Goal: Check status

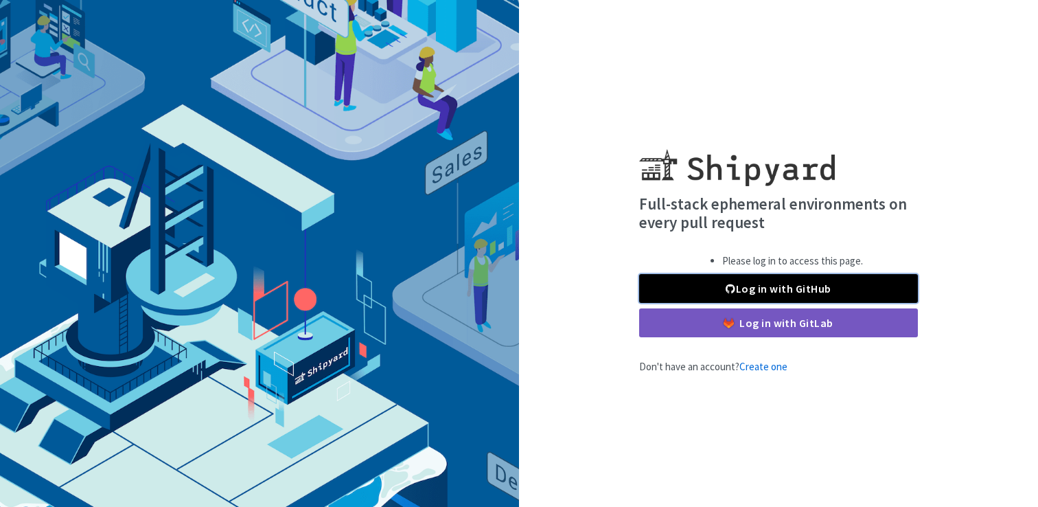
click at [780, 292] on link "Log in with GitHub" at bounding box center [778, 288] width 279 height 29
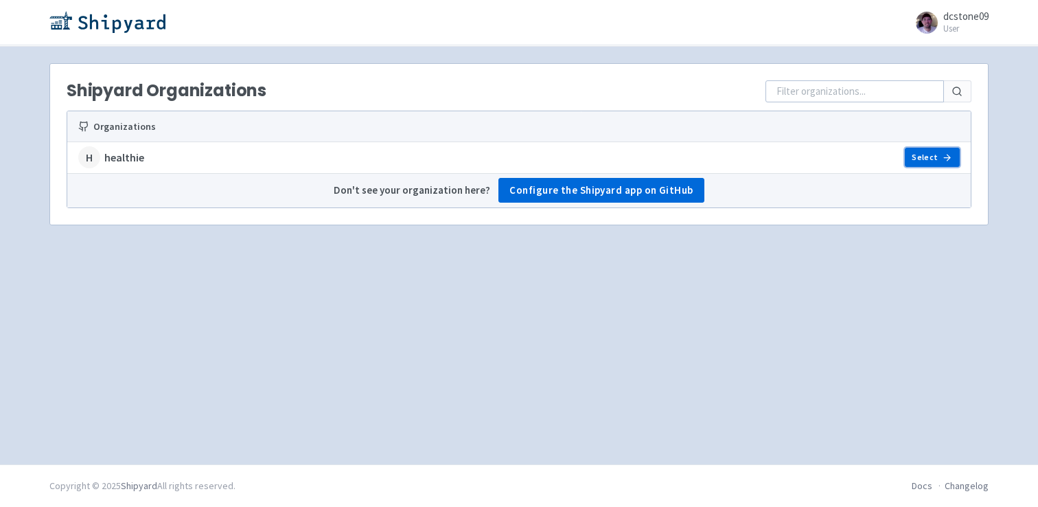
click at [935, 154] on link "Select" at bounding box center [932, 157] width 55 height 19
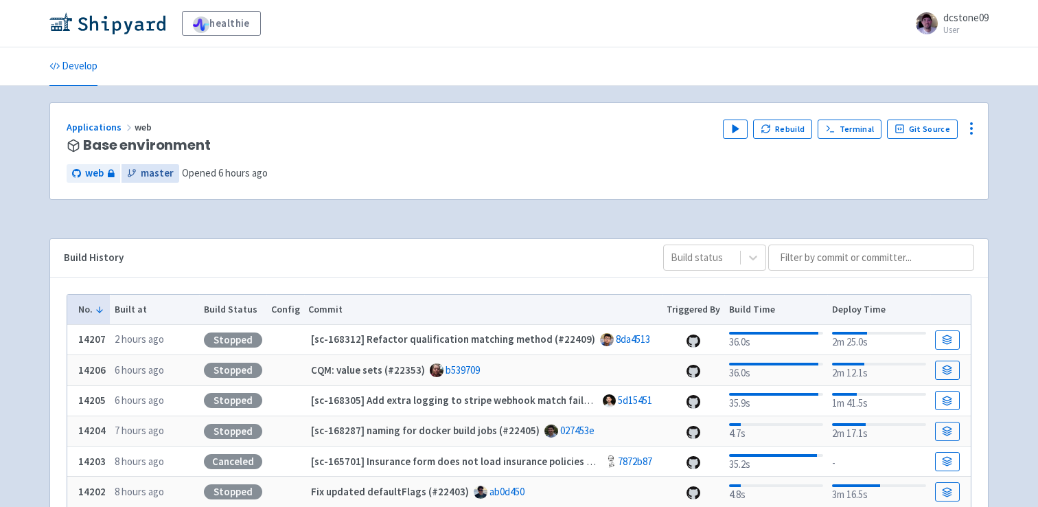
click at [142, 179] on span "master" at bounding box center [157, 173] width 33 height 16
click at [977, 131] on icon at bounding box center [971, 128] width 16 height 16
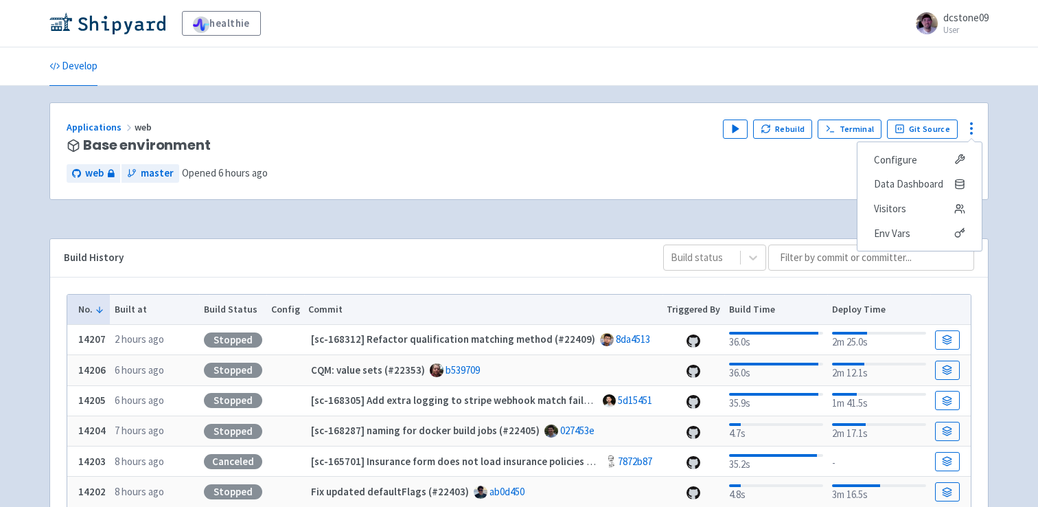
click at [1002, 148] on div "healthie dcstone09 User Profile Sign out Develop" at bounding box center [519, 433] width 1038 height 867
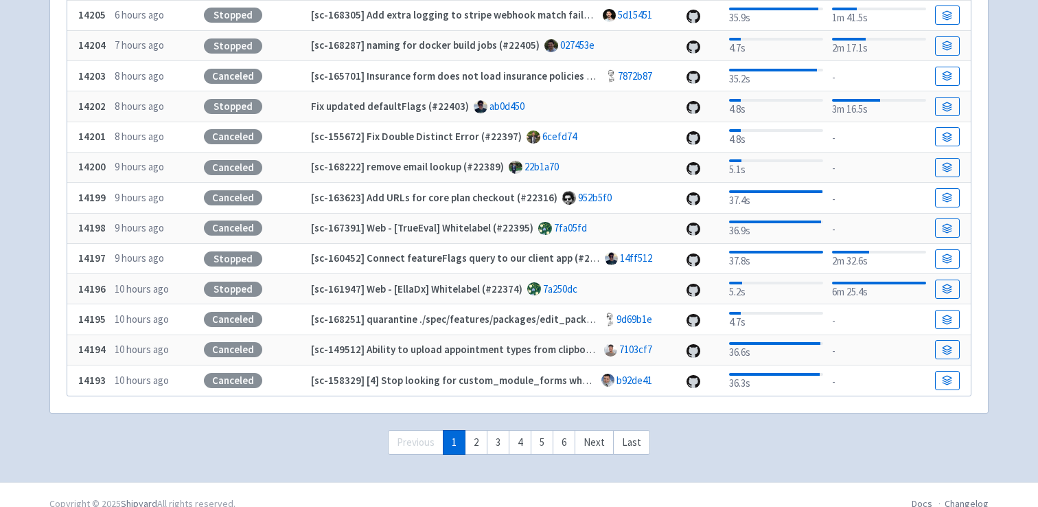
scroll to position [388, 0]
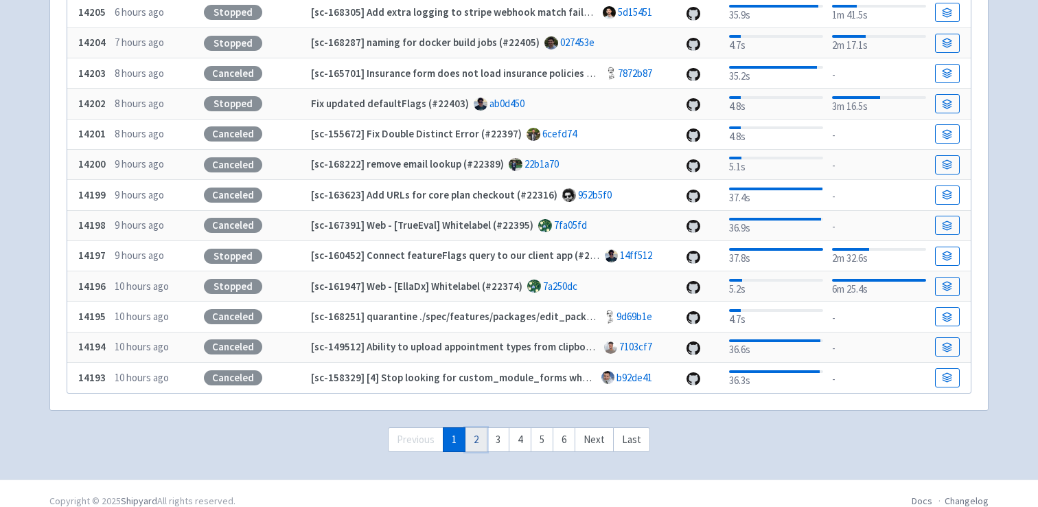
click at [474, 435] on link "2" at bounding box center [476, 439] width 23 height 25
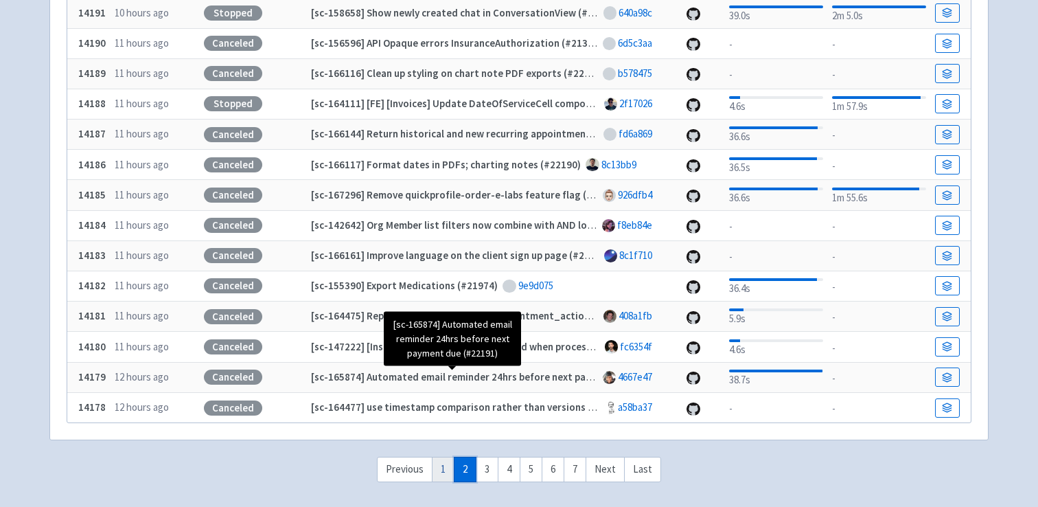
scroll to position [403, 0]
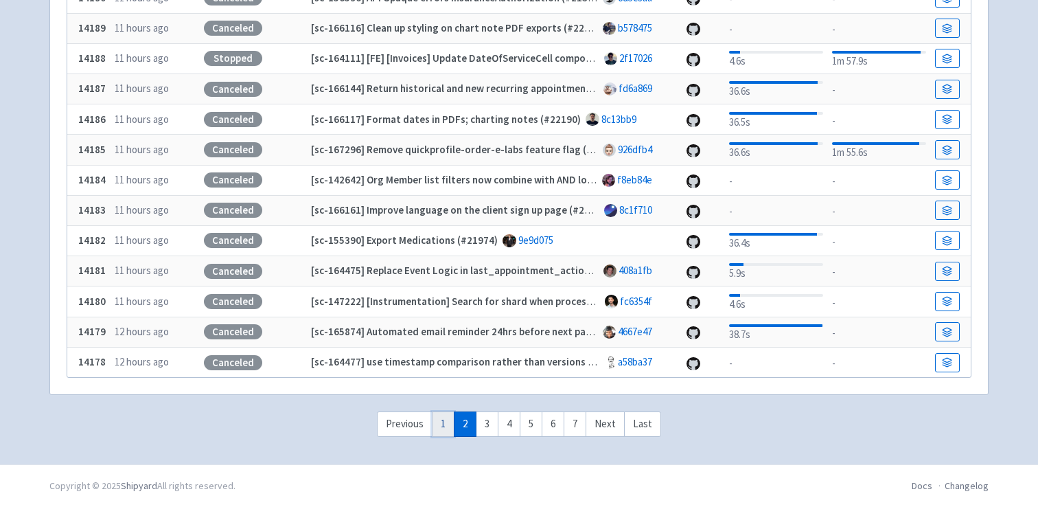
click at [441, 425] on link "1" at bounding box center [443, 423] width 23 height 25
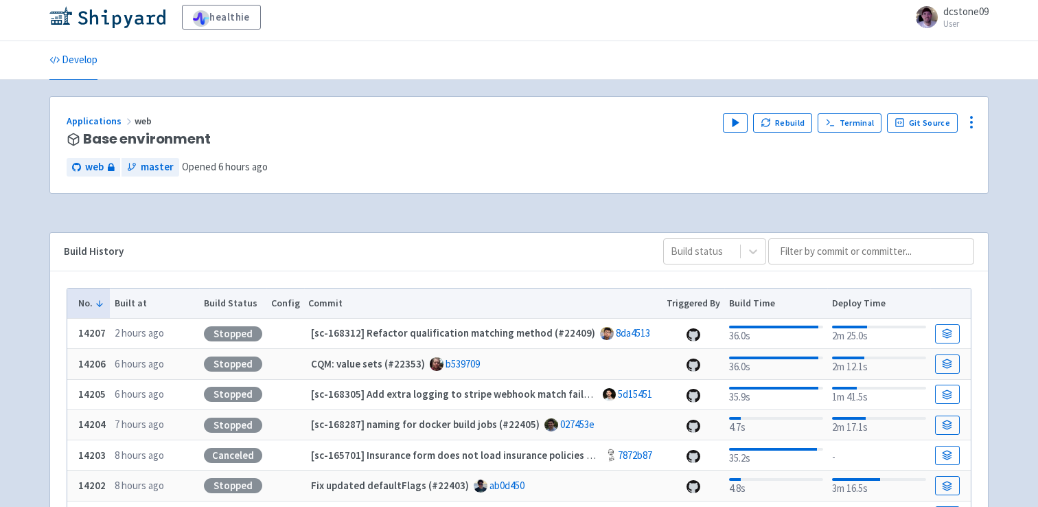
scroll to position [0, 0]
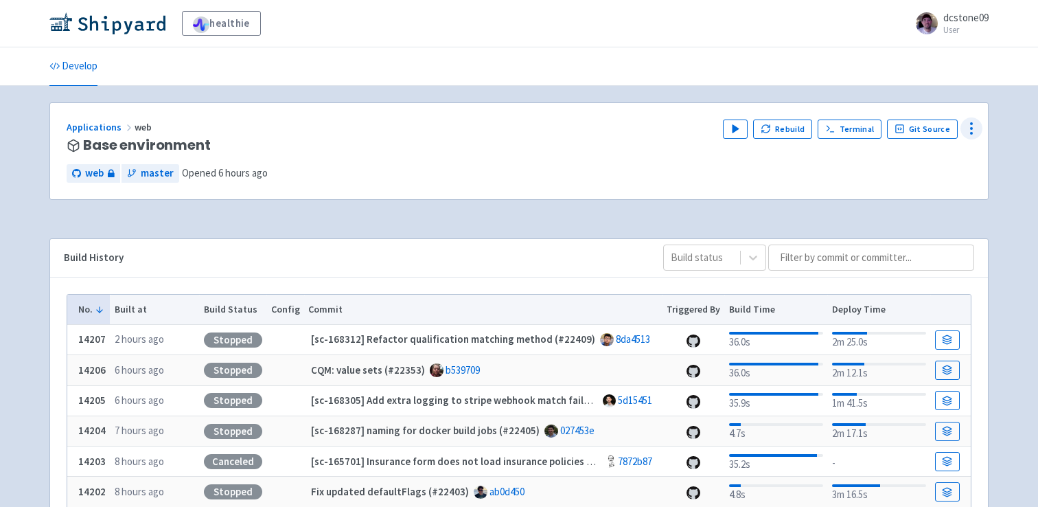
click at [976, 125] on icon at bounding box center [971, 128] width 16 height 16
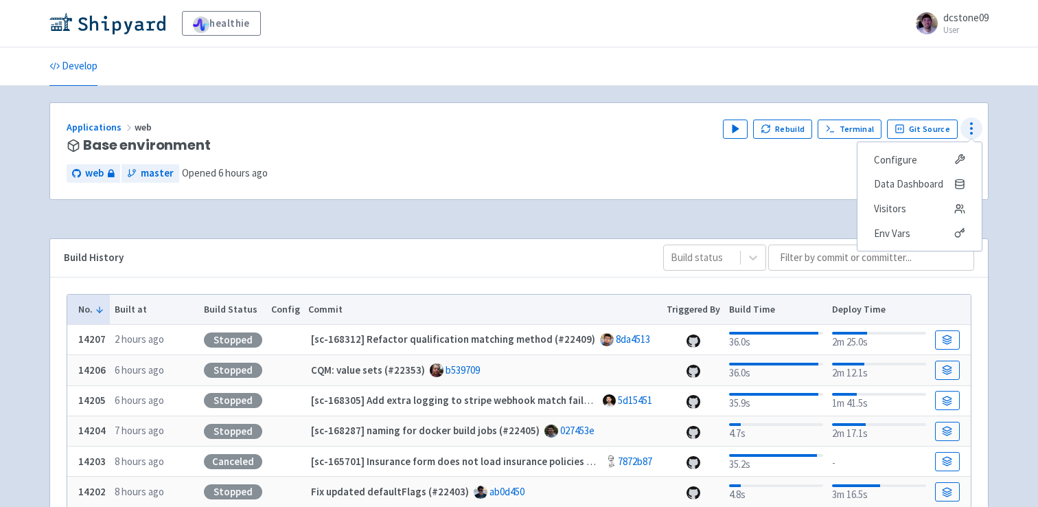
click at [976, 125] on icon at bounding box center [971, 128] width 16 height 16
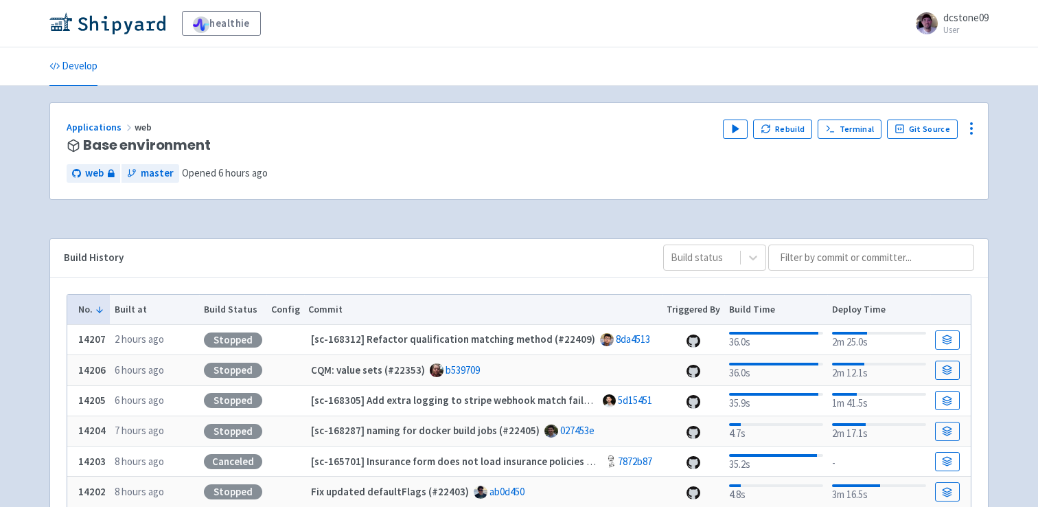
click at [570, 123] on div "Applications web" at bounding box center [389, 127] width 645 height 16
click at [322, 89] on div "healthie dcstone09 User Profile Sign out Develop" at bounding box center [519, 433] width 1038 height 867
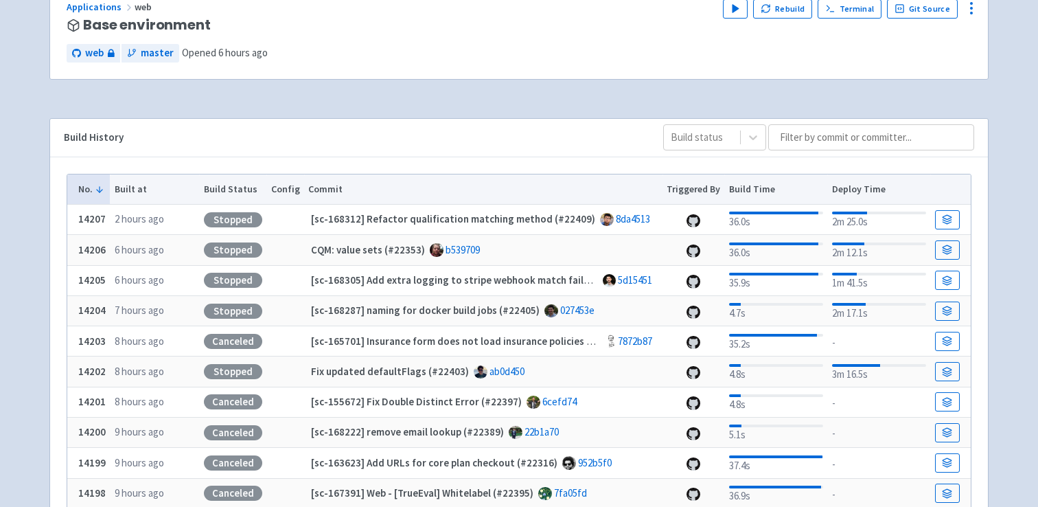
scroll to position [128, 0]
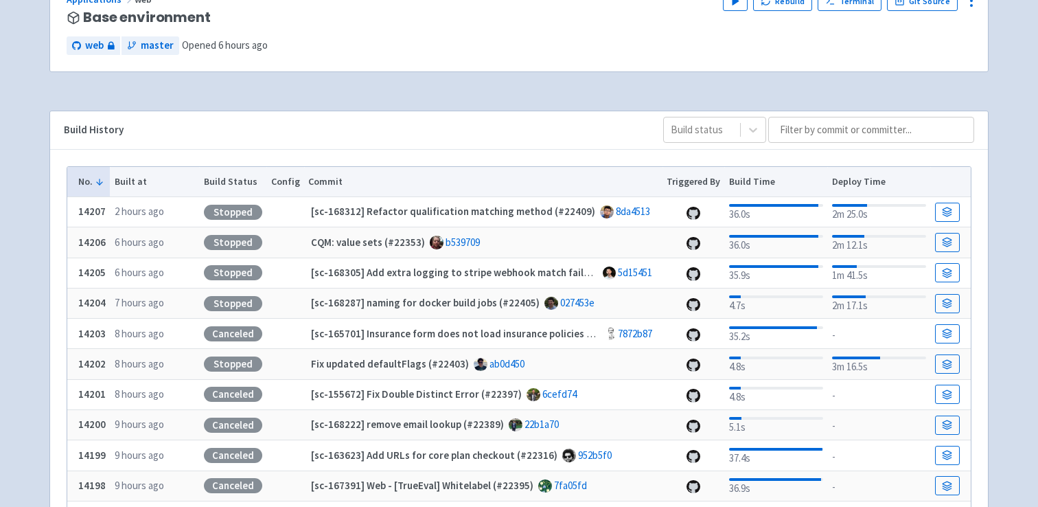
click at [322, 89] on div "Applications web Base environment Play Rebuild Terminal Git Source Configure Da…" at bounding box center [518, 349] width 939 height 749
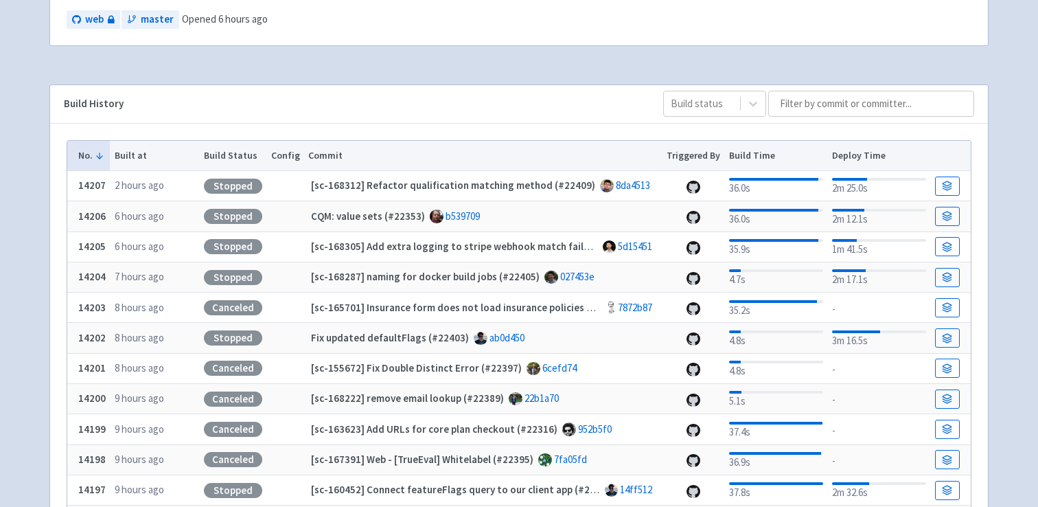
scroll to position [0, 0]
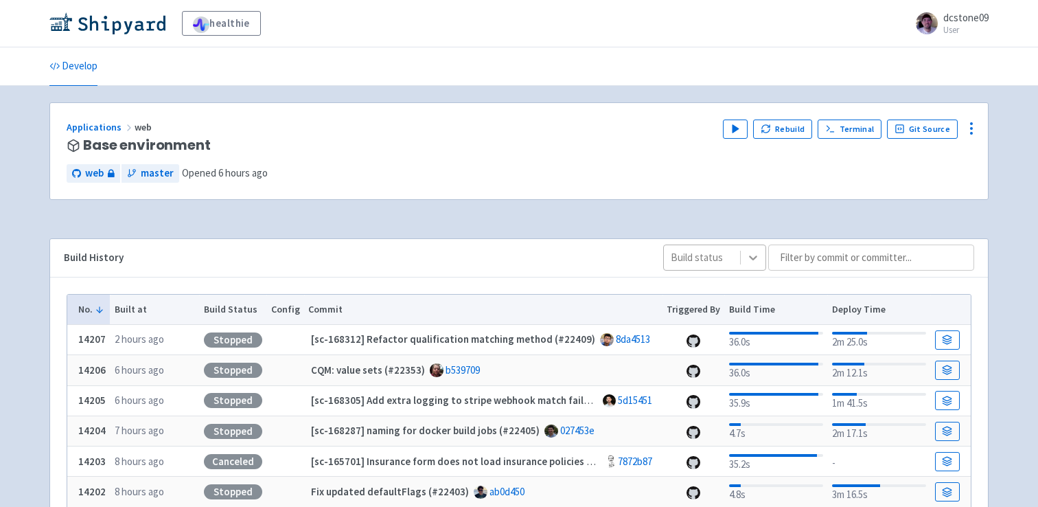
click at [755, 262] on icon at bounding box center [753, 258] width 14 height 14
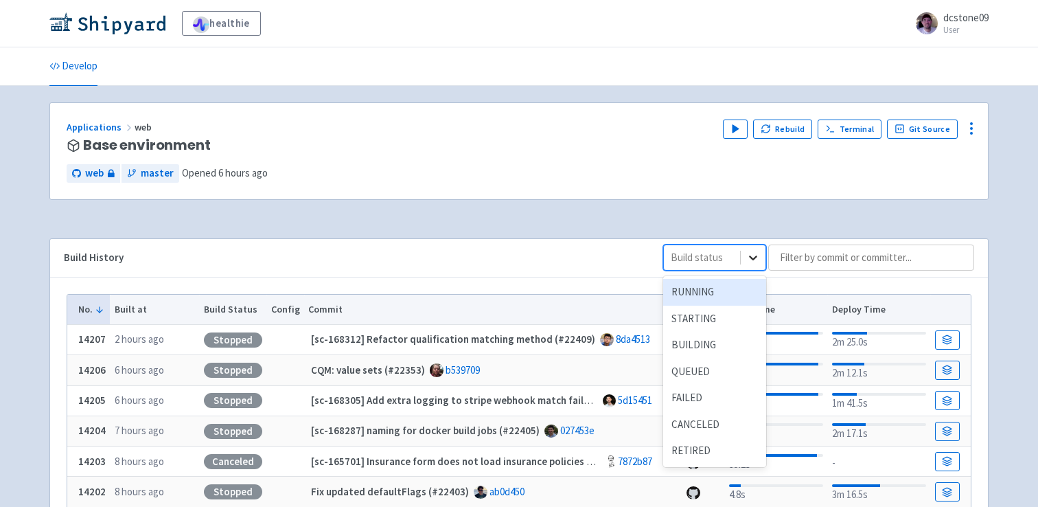
click at [755, 262] on icon at bounding box center [753, 258] width 14 height 14
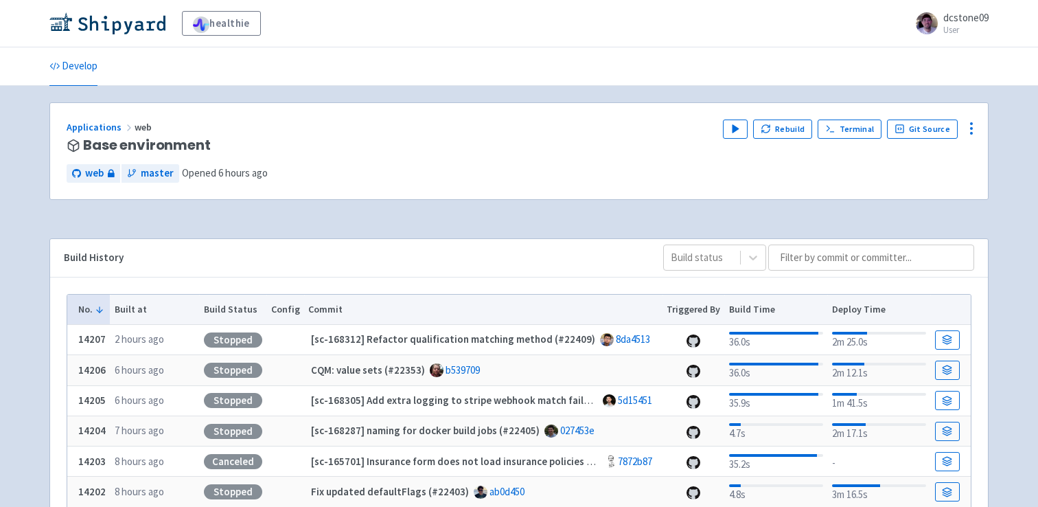
click at [619, 220] on div "Applications web Base environment Play Rebuild Terminal Git Source Configure Da…" at bounding box center [518, 476] width 939 height 749
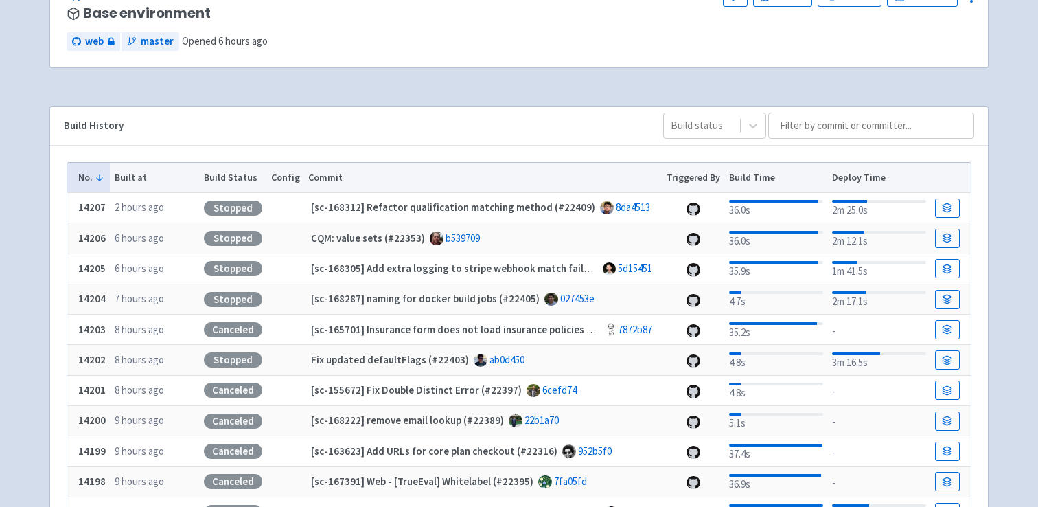
scroll to position [132, 0]
click at [746, 259] on div "35.9s" at bounding box center [776, 267] width 94 height 21
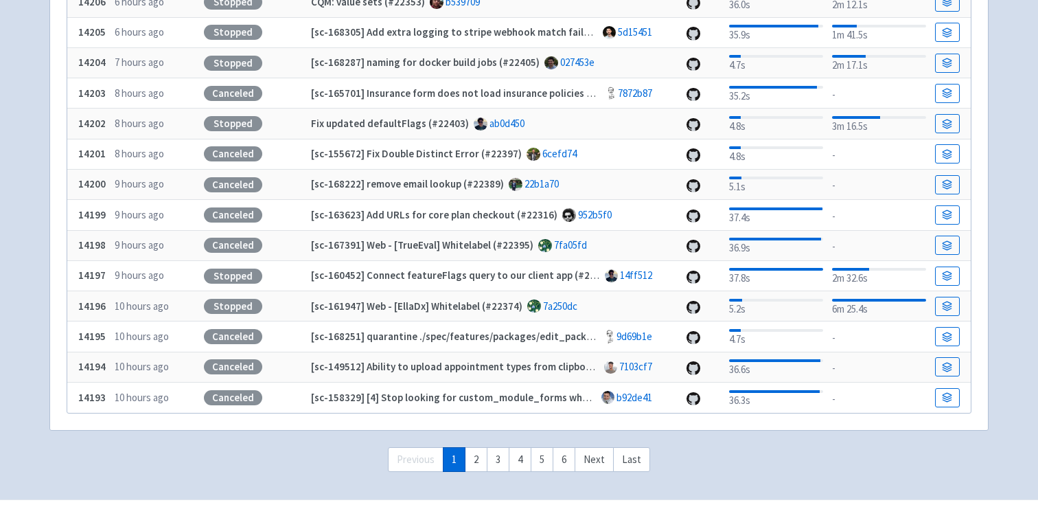
scroll to position [369, 0]
click at [746, 278] on div "37.8s" at bounding box center [776, 274] width 94 height 21
copy div "37.8s"
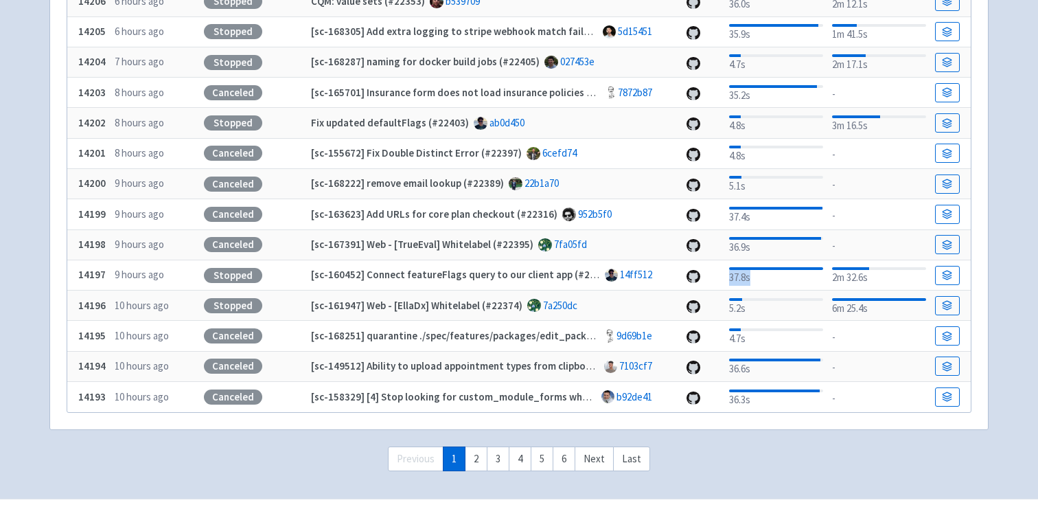
click at [746, 278] on div "37.8s" at bounding box center [776, 274] width 94 height 21
click at [745, 251] on div "36.9s" at bounding box center [776, 244] width 94 height 21
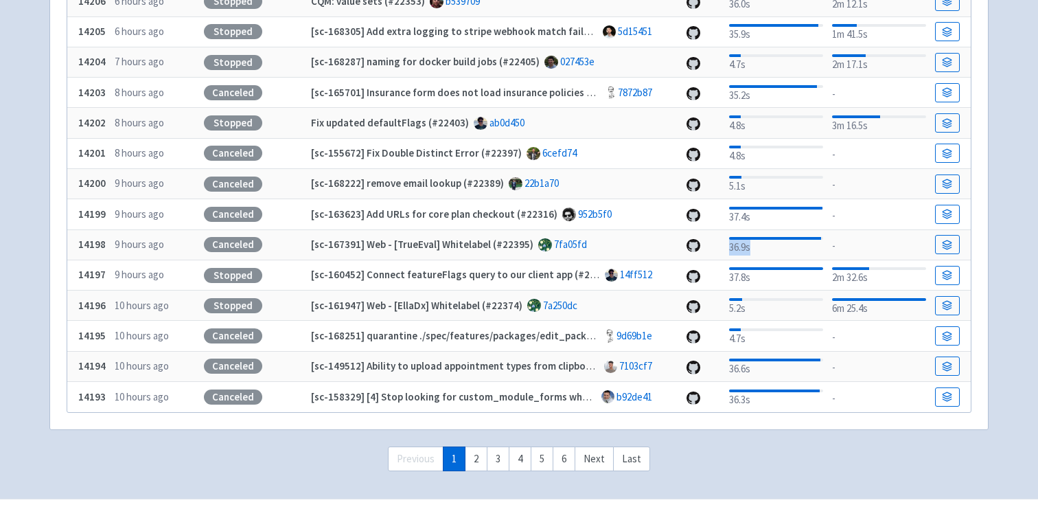
click at [745, 251] on div "36.9s" at bounding box center [776, 244] width 94 height 21
copy div "36.9s"
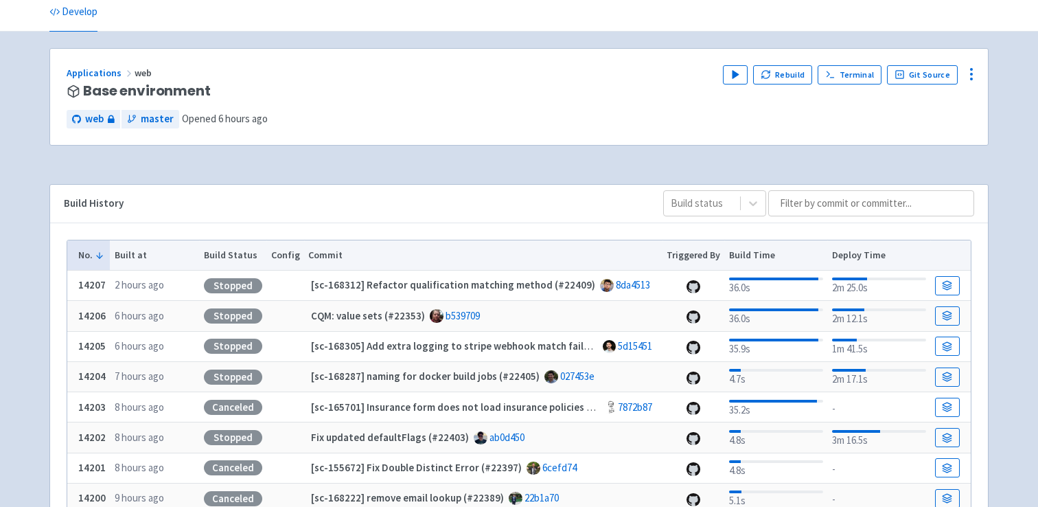
scroll to position [50, 0]
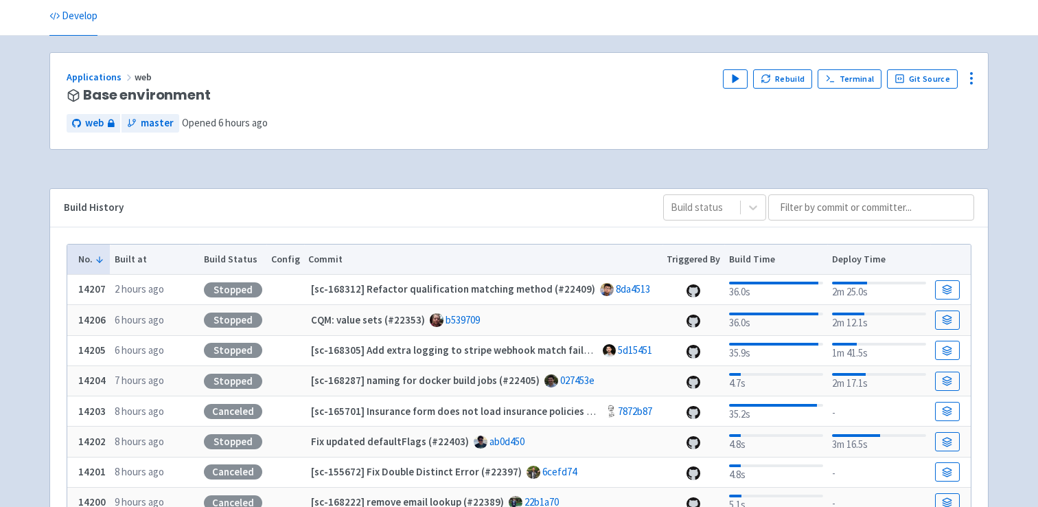
click at [747, 298] on div "36.0s" at bounding box center [776, 289] width 94 height 21
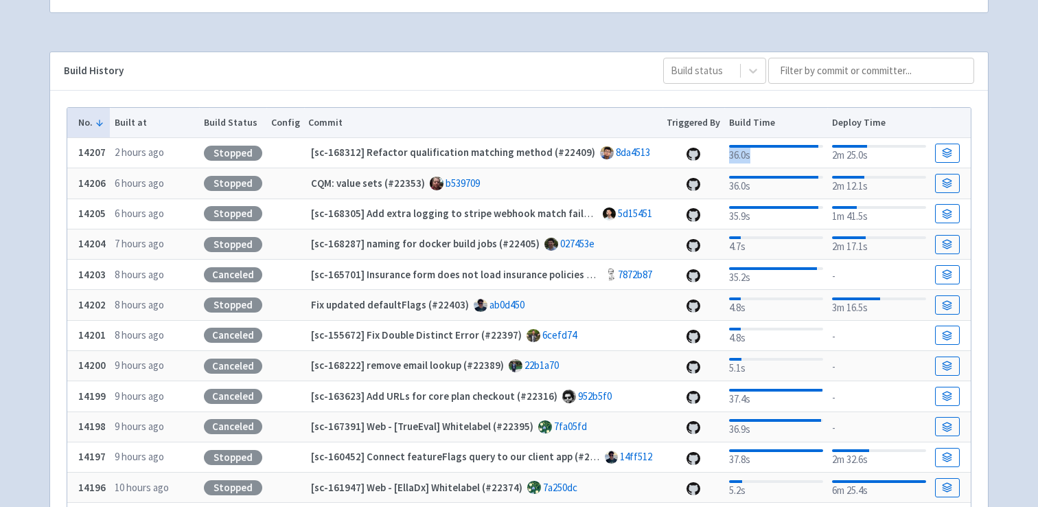
scroll to position [188, 0]
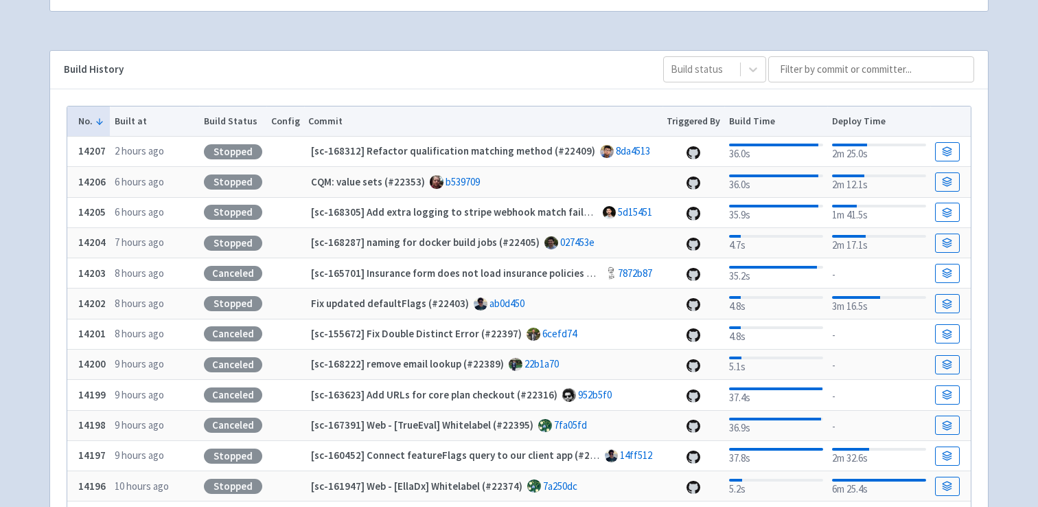
click at [564, 80] on div "Build History Build status" at bounding box center [519, 70] width 938 height 38
click at [823, 76] on input at bounding box center [871, 69] width 206 height 26
